Goal: Task Accomplishment & Management: Use online tool/utility

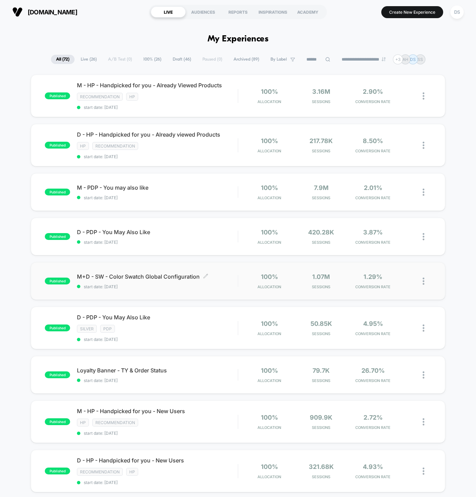
click at [142, 278] on span "M+D - SW - Color Swatch Global Configuration Click to edit experience details" at bounding box center [157, 276] width 161 height 7
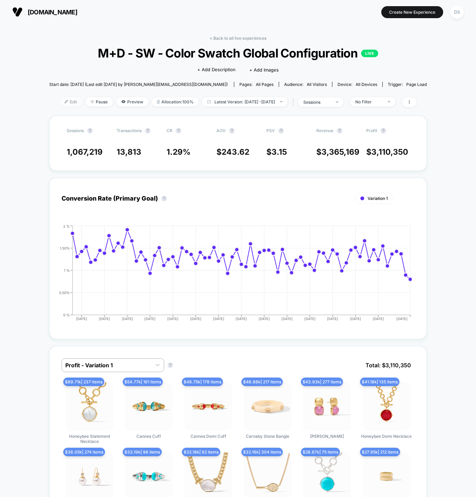
click at [66, 102] on span "Edit" at bounding box center [71, 101] width 23 height 9
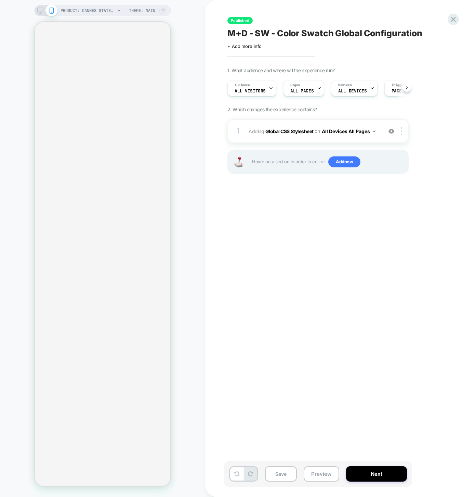
scroll to position [0, 0]
click at [387, 51] on div "Published M+D - SW - Color Swatch Global Configuration Click to edit experience…" at bounding box center [352, 248] width 257 height 483
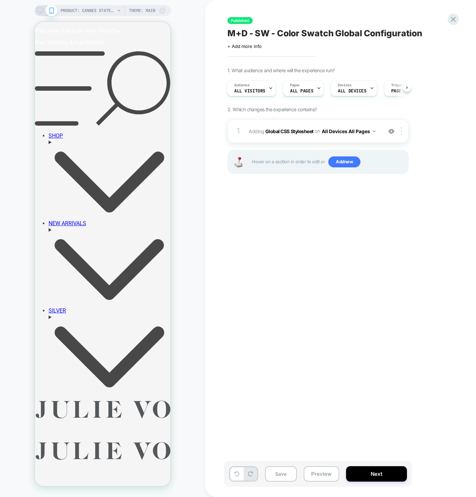
scroll to position [0, 0]
click at [464, 19] on div "Published M+D - SW - Color Swatch Global Configuration Click to edit experience…" at bounding box center [352, 248] width 257 height 483
click at [455, 20] on icon at bounding box center [453, 19] width 9 height 9
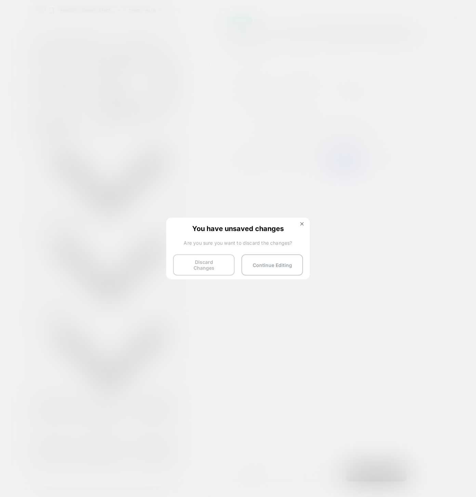
click at [202, 262] on button "Discard Changes" at bounding box center [204, 264] width 62 height 21
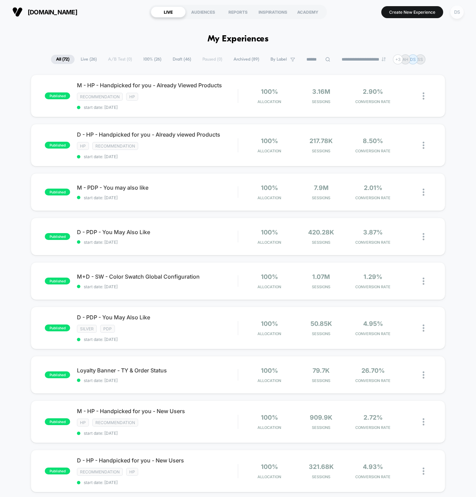
click at [462, 11] on div "DS" at bounding box center [457, 11] width 13 height 13
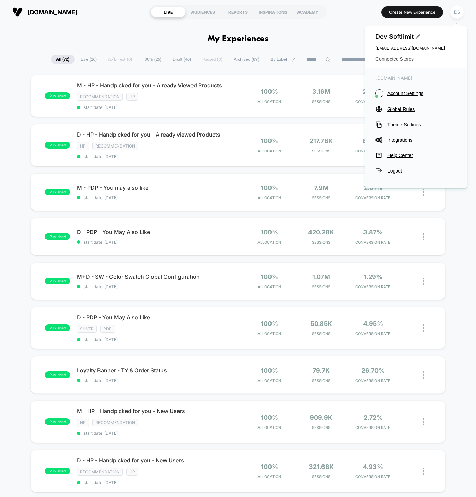
click at [402, 60] on span "Connected Stores" at bounding box center [416, 58] width 81 height 5
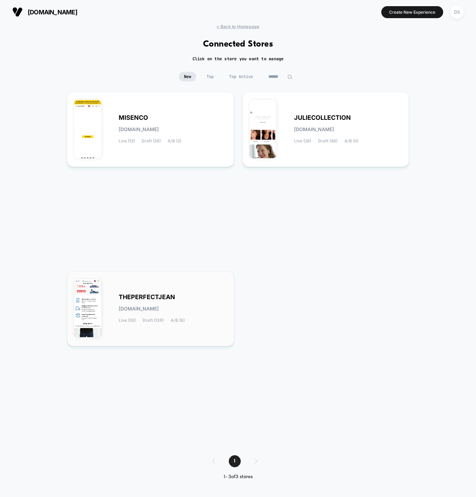
click at [154, 302] on div "THEPERFECTJEAN [DOMAIN_NAME] Live (26) Draft (139) A/B (6)" at bounding box center [173, 309] width 108 height 28
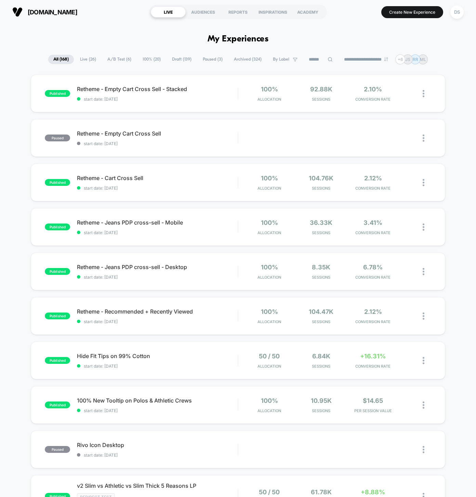
click at [177, 62] on span "Draft ( 139 )" at bounding box center [182, 59] width 30 height 9
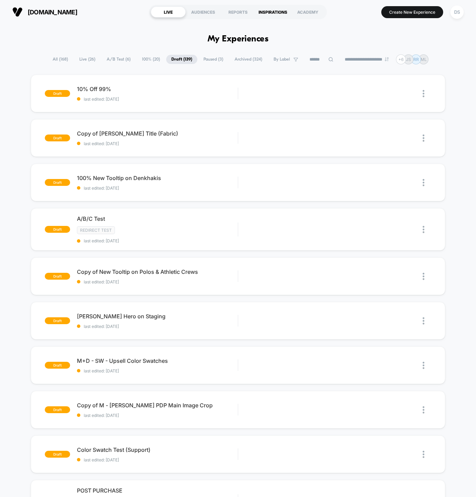
click at [278, 11] on div "INSPIRATIONS" at bounding box center [273, 12] width 35 height 11
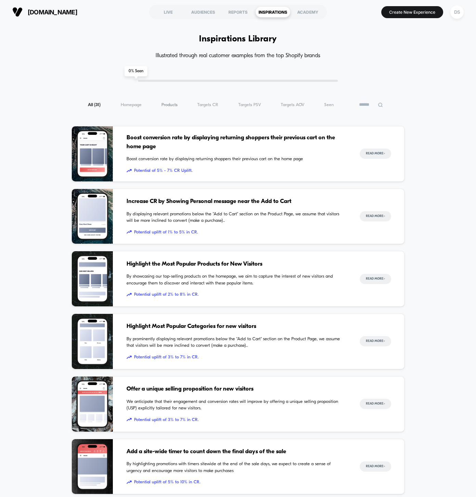
click at [163, 107] on span "Products ( 31 )" at bounding box center [170, 104] width 16 height 5
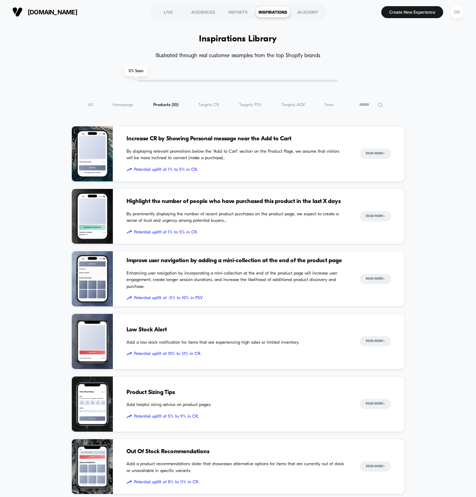
click at [16, 13] on img at bounding box center [17, 12] width 10 height 10
